Goal: Task Accomplishment & Management: Manage account settings

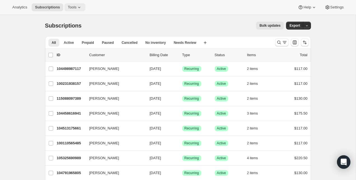
click at [81, 8] on icon at bounding box center [80, 7] width 6 height 6
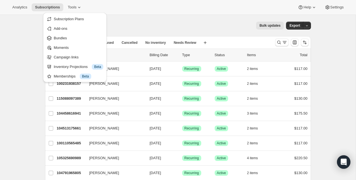
click at [135, 21] on div "Subscriptions. This page is ready Subscriptions Bulk updates More actions Bulk …" at bounding box center [178, 25] width 266 height 21
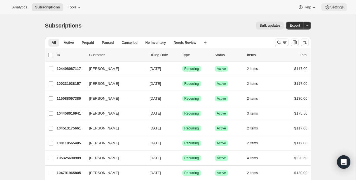
click at [341, 4] on button "Settings" at bounding box center [335, 7] width 26 height 8
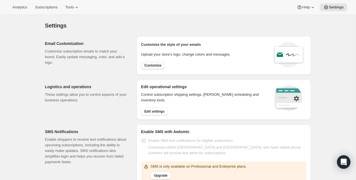
click at [156, 67] on span "Customize" at bounding box center [153, 65] width 17 height 4
select select "subscriptionMessage"
select select "5"
select select "15"
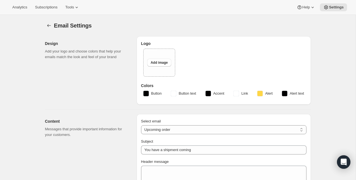
type input "Your Brixeur Spirits shipment is on its way"
type input "Brixeur Spirits"
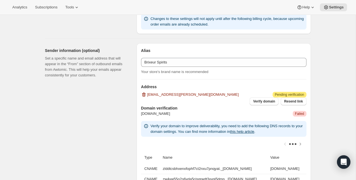
scroll to position [348, 0]
